Goal: Check status: Check status

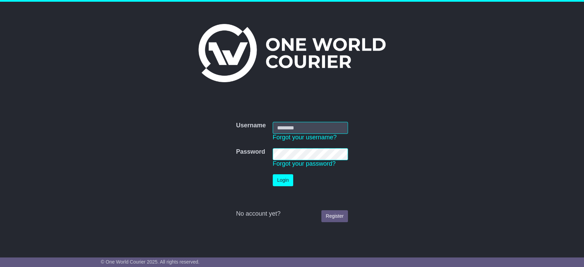
drag, startPoint x: 0, startPoint y: 0, endPoint x: 295, endPoint y: 127, distance: 321.1
click at [295, 127] on input "Username" at bounding box center [310, 128] width 75 height 12
type input "**********"
click at [285, 179] on button "Login" at bounding box center [283, 180] width 21 height 12
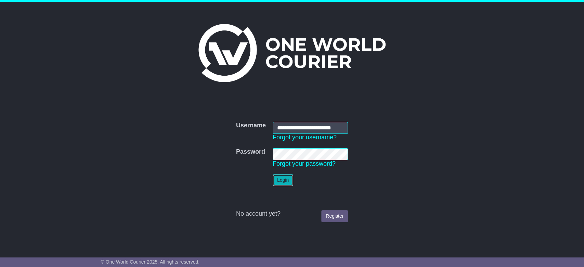
click at [285, 179] on button "Login" at bounding box center [283, 180] width 21 height 12
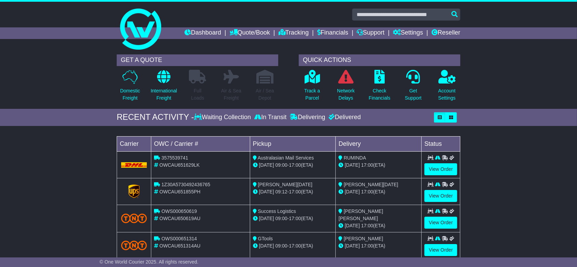
drag, startPoint x: 69, startPoint y: 146, endPoint x: 149, endPoint y: 134, distance: 80.2
click at [69, 146] on div "Loading... No bookings found Carrier OWC / Carrier # Pickup Delivery Status 357…" at bounding box center [288, 199] width 577 height 140
click at [383, 18] on input "text" at bounding box center [406, 15] width 108 height 12
paste input "**********"
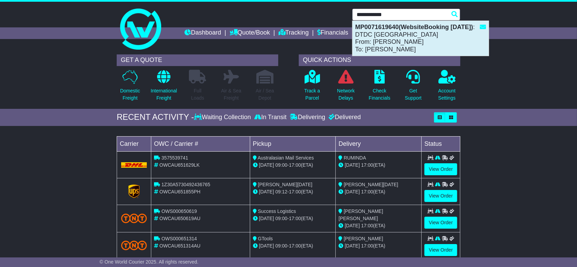
click at [424, 51] on div "MP0071619640(WebsiteBooking 30-9-2025) : DTDC Australia From: Nithiya Kala To: …" at bounding box center [420, 38] width 136 height 35
type input "**********"
click at [424, 51] on div "GET A QUOTE Domestic Freight International Freight Full Loads Air & Sea Freight" at bounding box center [288, 80] width 350 height 58
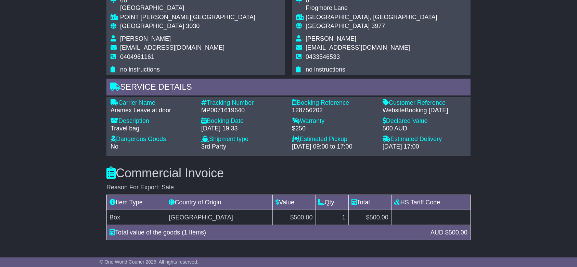
scroll to position [501, 0]
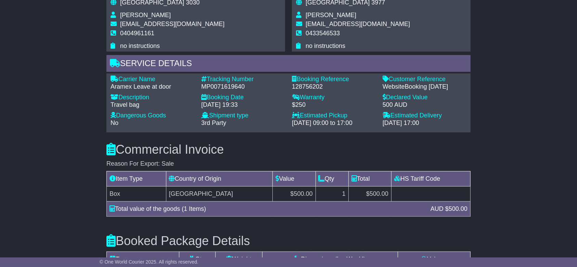
click at [44, 149] on div "Email Download Tracking Pricing Insurance" at bounding box center [288, 32] width 577 height 874
click at [501, 137] on div "Email Download Tracking Pricing Insurance" at bounding box center [288, 32] width 577 height 874
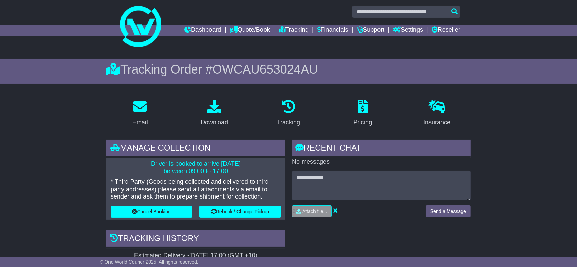
scroll to position [0, 0]
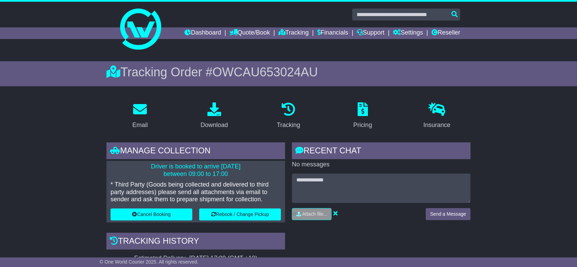
click at [246, 78] on span "OWCAU653024AU" at bounding box center [264, 72] width 105 height 14
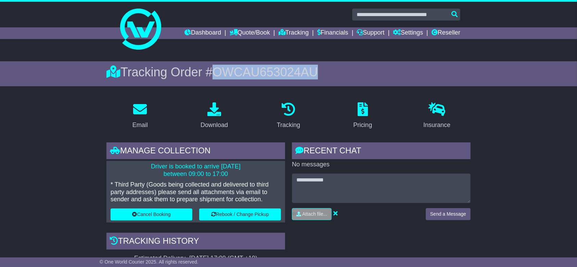
click at [246, 78] on span "OWCAU653024AU" at bounding box center [264, 72] width 105 height 14
copy span "OWCAU653024AU"
click at [216, 122] on div "Download" at bounding box center [213, 124] width 27 height 9
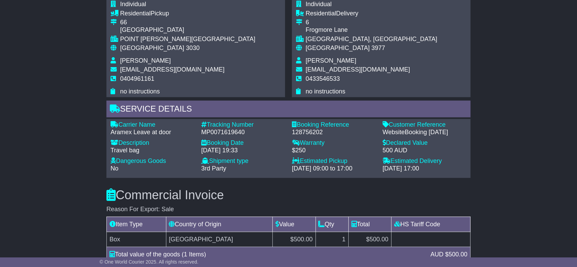
scroll to position [410, 0]
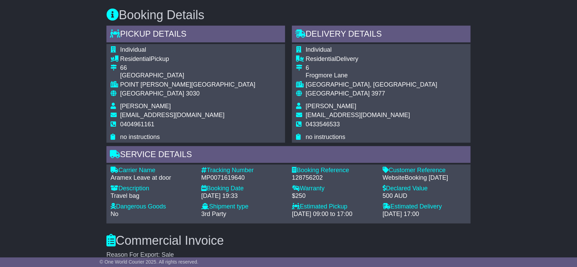
click at [304, 176] on div "128756202" at bounding box center [334, 178] width 84 height 8
copy div "128756202"
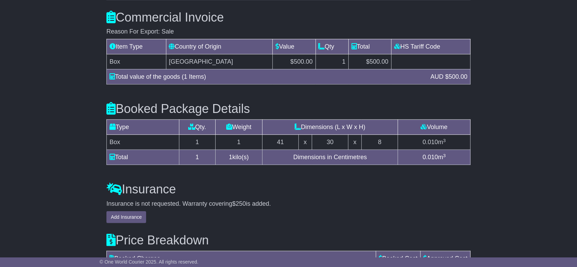
scroll to position [715, 0]
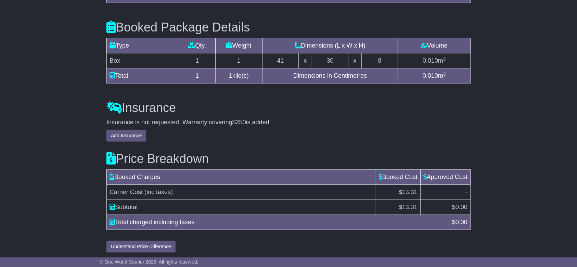
click at [402, 205] on span "13.31" at bounding box center [409, 207] width 15 height 7
drag, startPoint x: 394, startPoint y: 205, endPoint x: 421, endPoint y: 214, distance: 28.2
click at [416, 206] on td "$ 13.31" at bounding box center [398, 207] width 44 height 15
copy td "$ 13.31"
